Goal: Navigation & Orientation: Find specific page/section

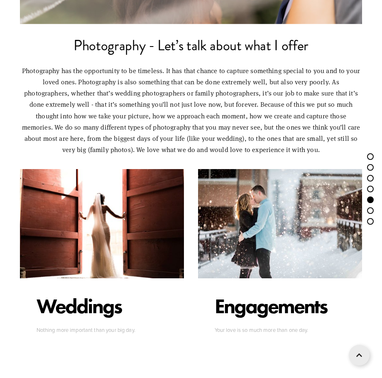
scroll to position [2034, 0]
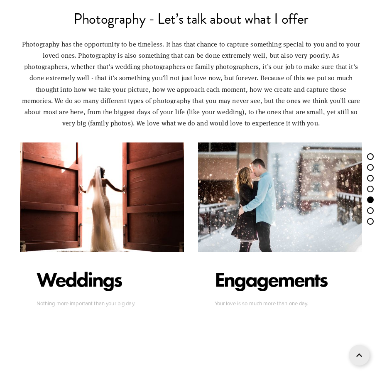
click at [67, 205] on div at bounding box center [102, 196] width 164 height 109
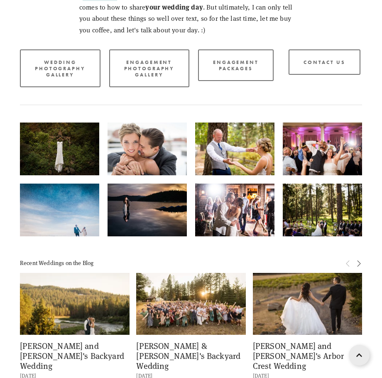
scroll to position [1702, 0]
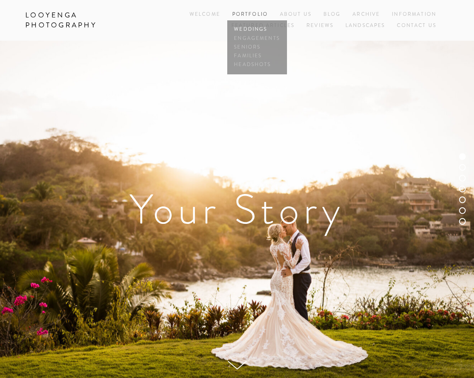
click at [236, 29] on link "Weddings" at bounding box center [257, 29] width 50 height 9
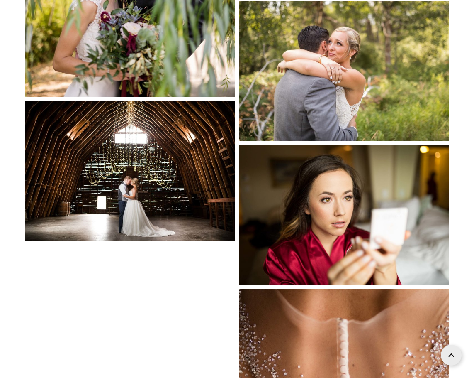
scroll to position [4359, 0]
